Goal: Obtain resource: Obtain resource

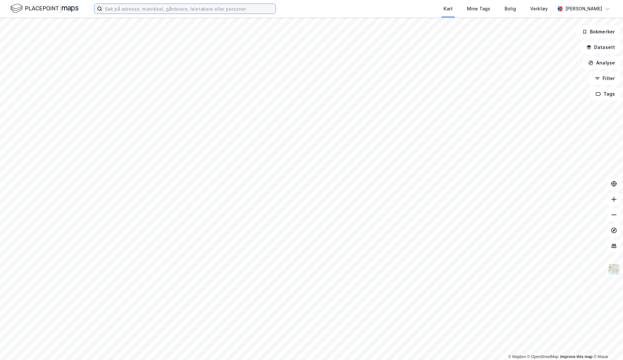
click at [260, 11] on input at bounding box center [188, 9] width 173 height 10
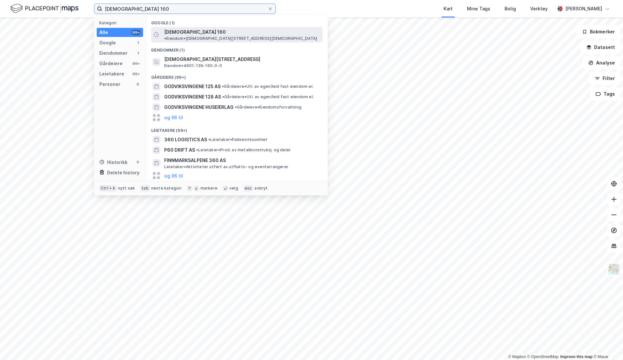
type input "[DEMOGRAPHIC_DATA] 160"
click at [220, 36] on span "• Eiendom • [STREET_ADDRESS][DEMOGRAPHIC_DATA]" at bounding box center [240, 38] width 153 height 5
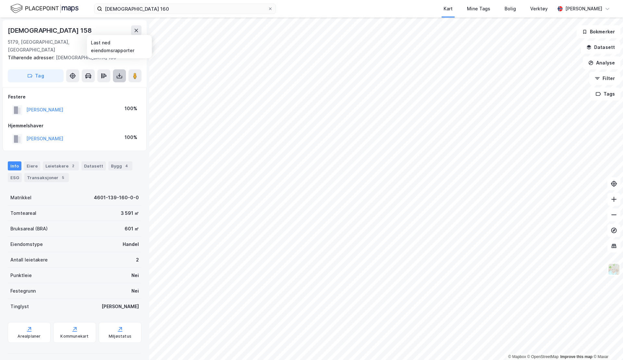
click at [118, 75] on icon at bounding box center [119, 76] width 3 height 2
click at [100, 84] on div "Last ned grunnbok" at bounding box center [91, 89] width 69 height 10
